Goal: Find specific page/section: Find specific page/section

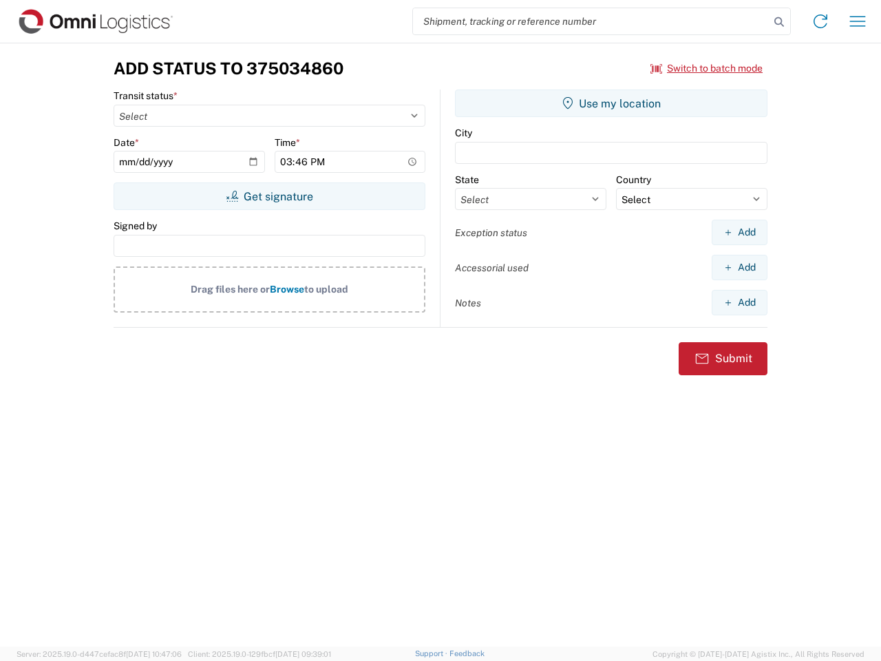
click at [591, 21] on input "search" at bounding box center [591, 21] width 357 height 26
click at [779, 22] on icon at bounding box center [779, 21] width 19 height 19
click at [821, 21] on icon at bounding box center [821, 21] width 22 height 22
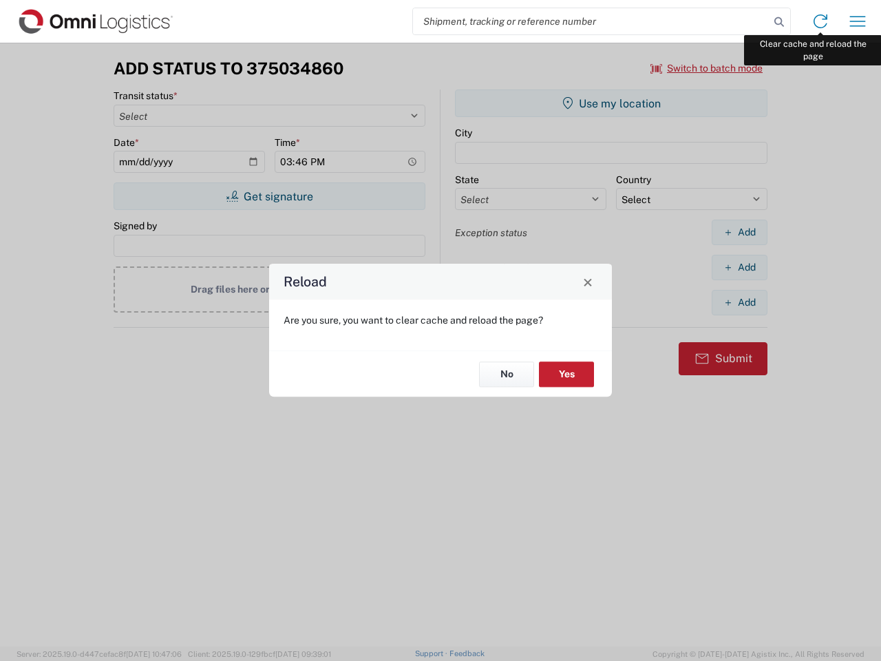
click at [858, 21] on div "Reload Are you sure, you want to clear cache and reload the page? No Yes" at bounding box center [440, 330] width 881 height 661
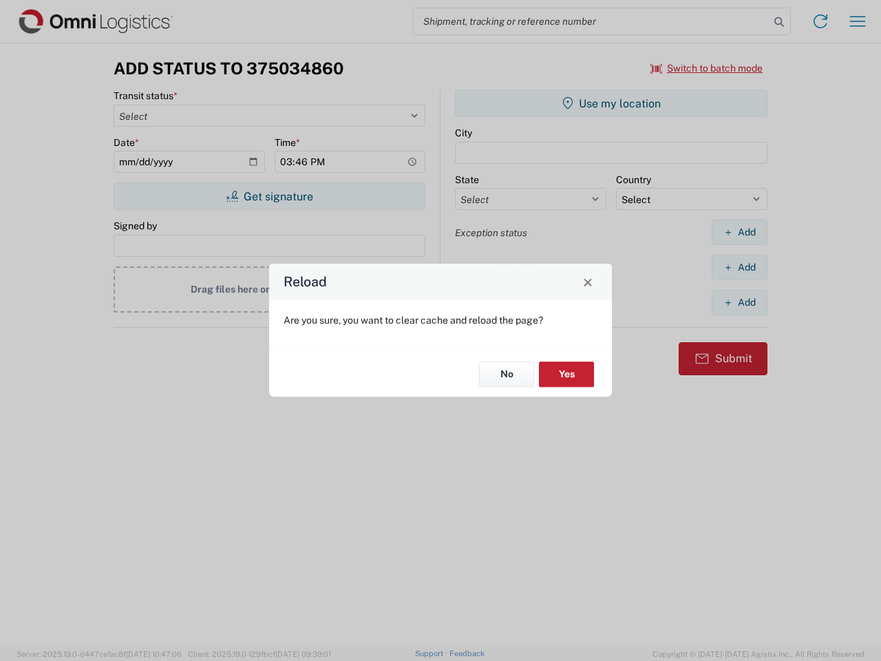
click at [707, 68] on div "Reload Are you sure, you want to clear cache and reload the page? No Yes" at bounding box center [440, 330] width 881 height 661
click at [269, 196] on div "Reload Are you sure, you want to clear cache and reload the page? No Yes" at bounding box center [440, 330] width 881 height 661
click at [611, 103] on div "Reload Are you sure, you want to clear cache and reload the page? No Yes" at bounding box center [440, 330] width 881 height 661
click at [739, 232] on div "Reload Are you sure, you want to clear cache and reload the page? No Yes" at bounding box center [440, 330] width 881 height 661
click at [739, 267] on div "Reload Are you sure, you want to clear cache and reload the page? No Yes" at bounding box center [440, 330] width 881 height 661
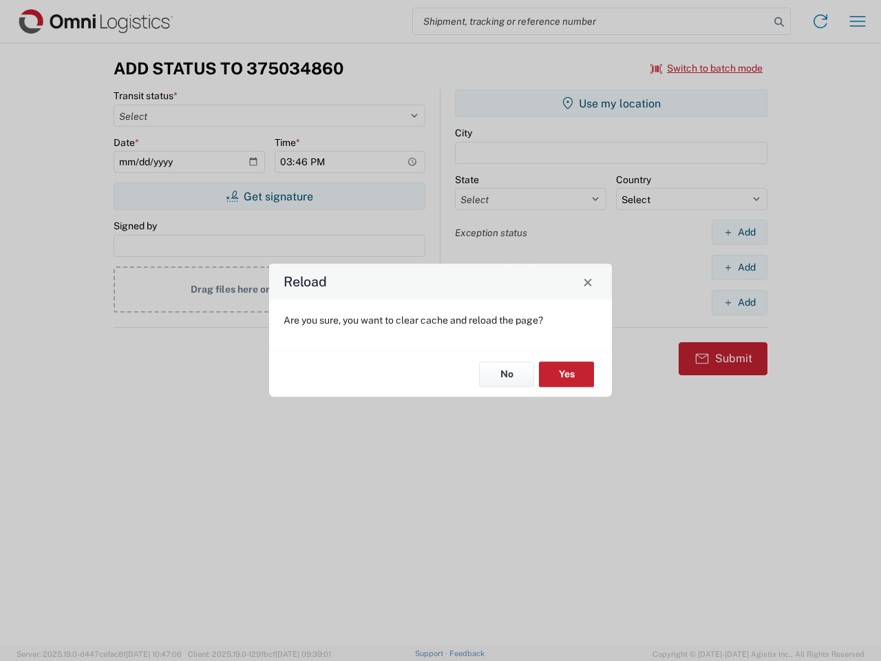
click at [739, 302] on div "Reload Are you sure, you want to clear cache and reload the page? No Yes" at bounding box center [440, 330] width 881 height 661
